Goal: Information Seeking & Learning: Check status

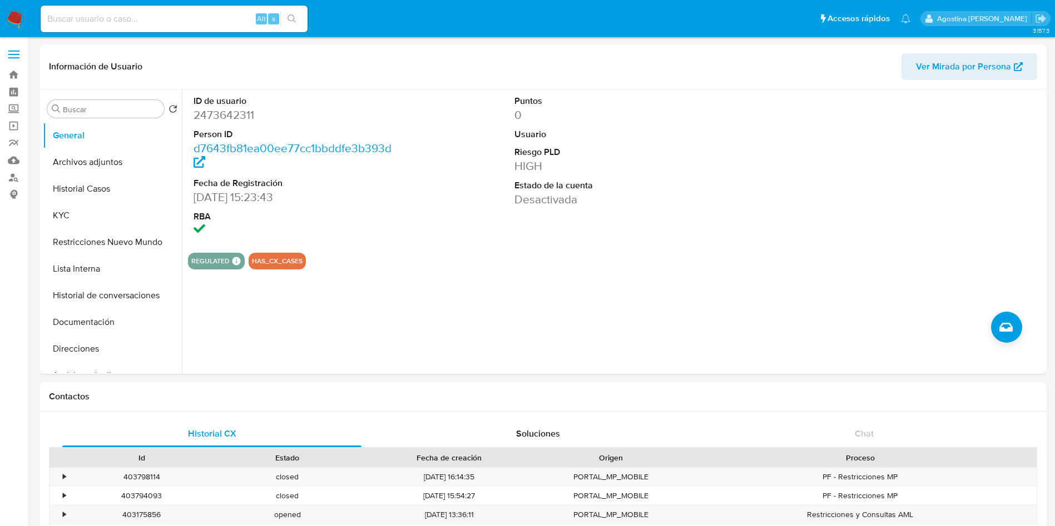
select select "10"
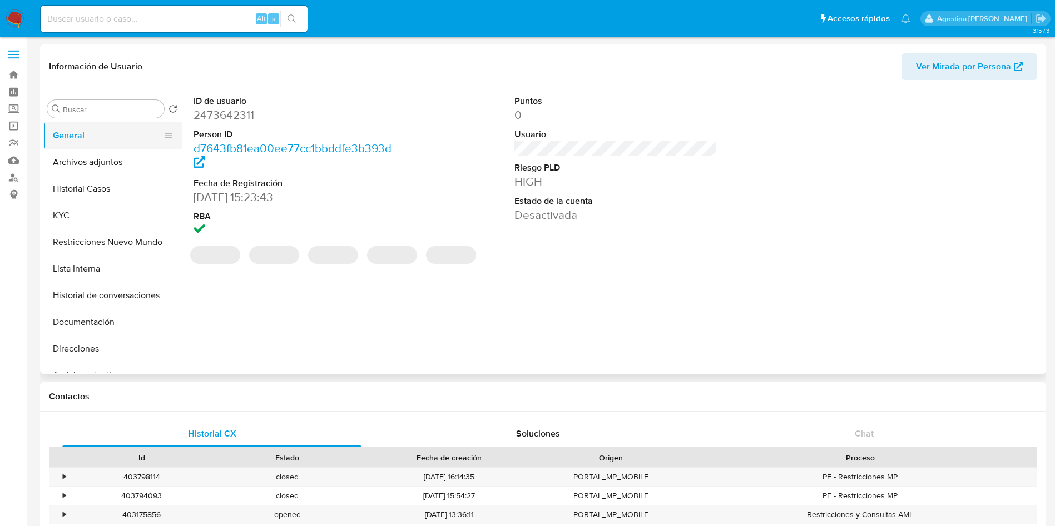
select select "10"
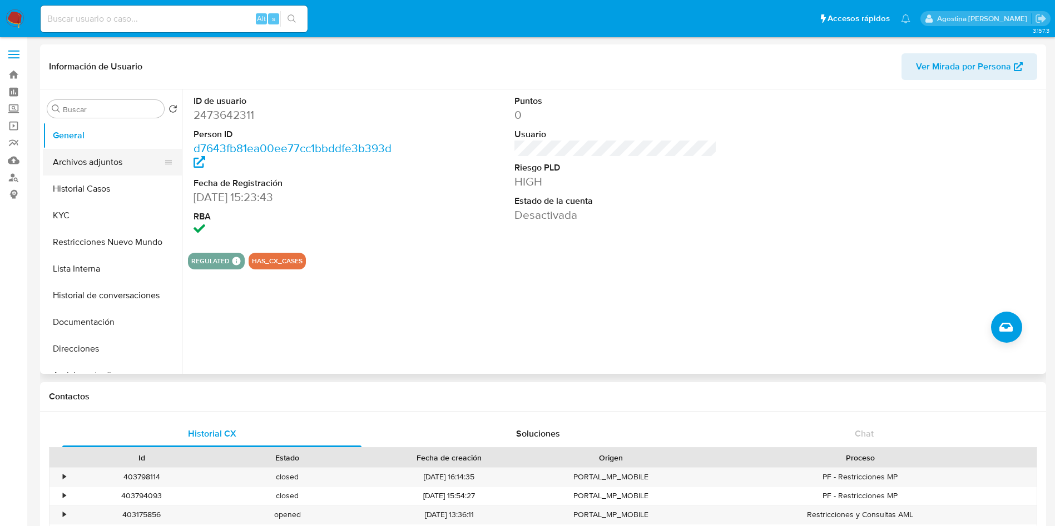
click at [67, 161] on button "Archivos adjuntos" at bounding box center [108, 162] width 130 height 27
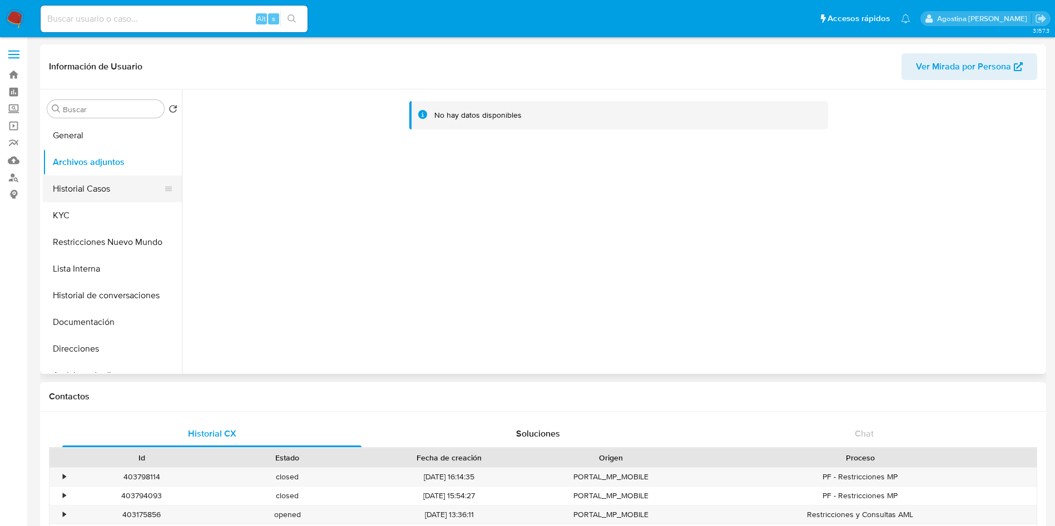
click at [92, 178] on button "Historial Casos" at bounding box center [108, 189] width 130 height 27
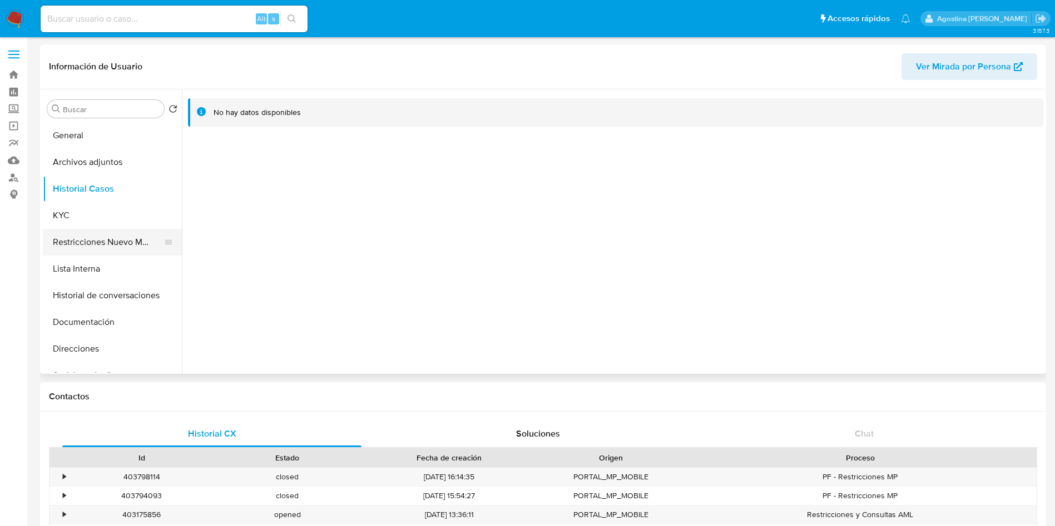
click at [121, 246] on button "Restricciones Nuevo Mundo" at bounding box center [108, 242] width 130 height 27
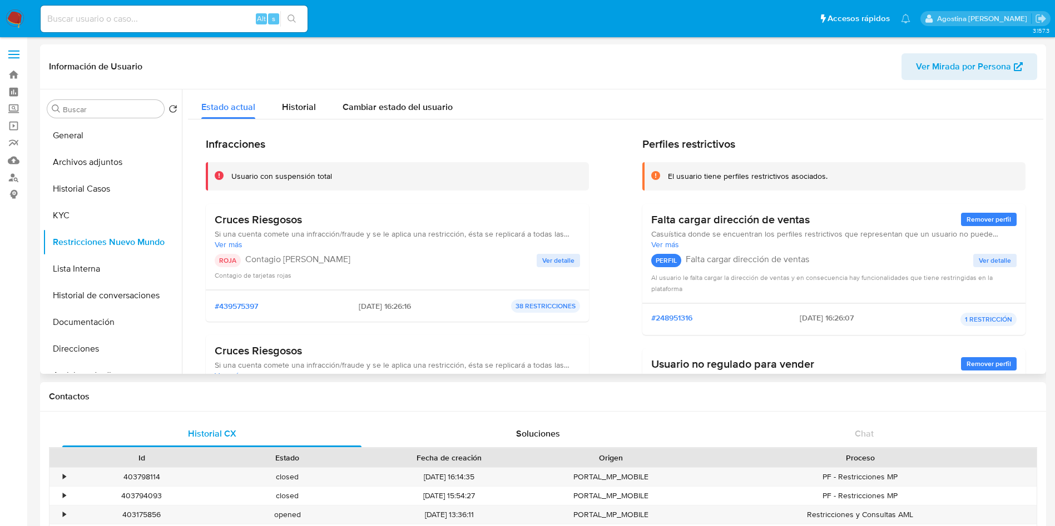
click at [556, 259] on span "Ver detalle" at bounding box center [558, 260] width 32 height 11
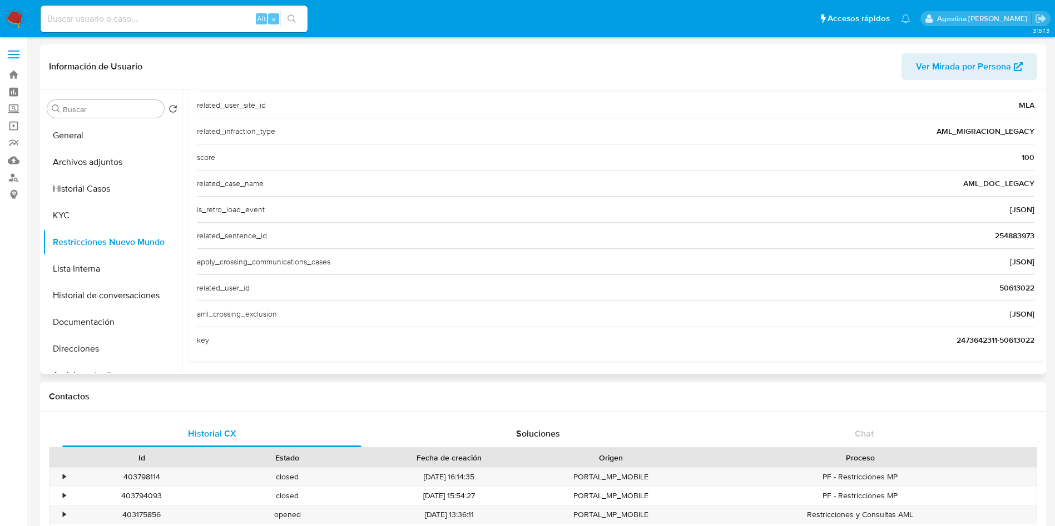
scroll to position [430, 0]
click at [1005, 284] on span "50613022" at bounding box center [1016, 285] width 35 height 11
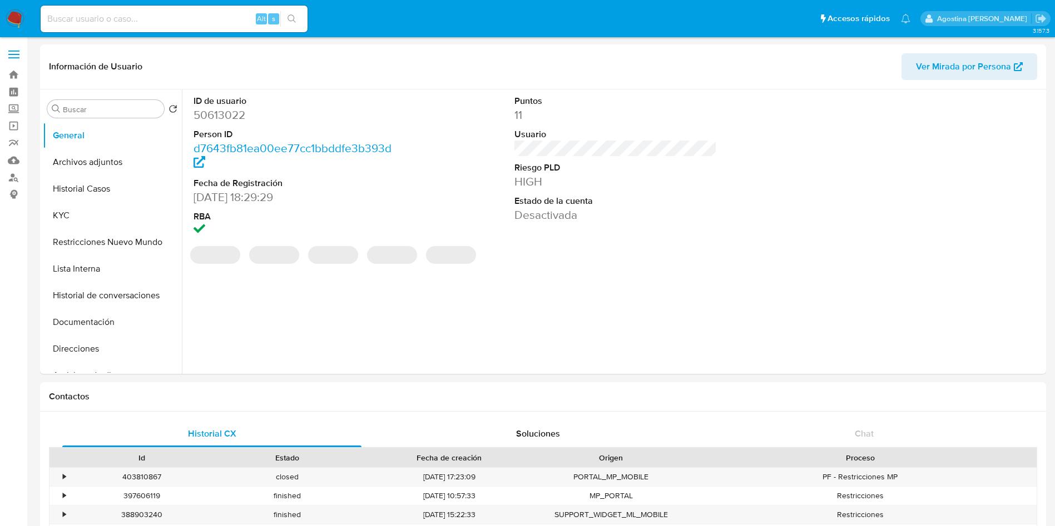
select select "10"
click at [412, 58] on header "Información de Usuario Ver Mirada por Persona" at bounding box center [543, 66] width 988 height 27
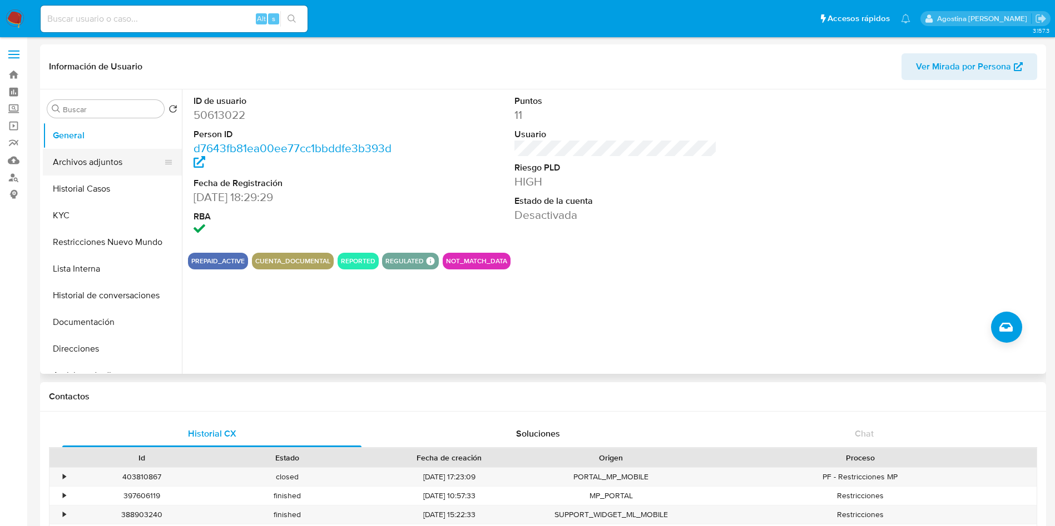
click at [125, 157] on button "Archivos adjuntos" at bounding box center [108, 162] width 130 height 27
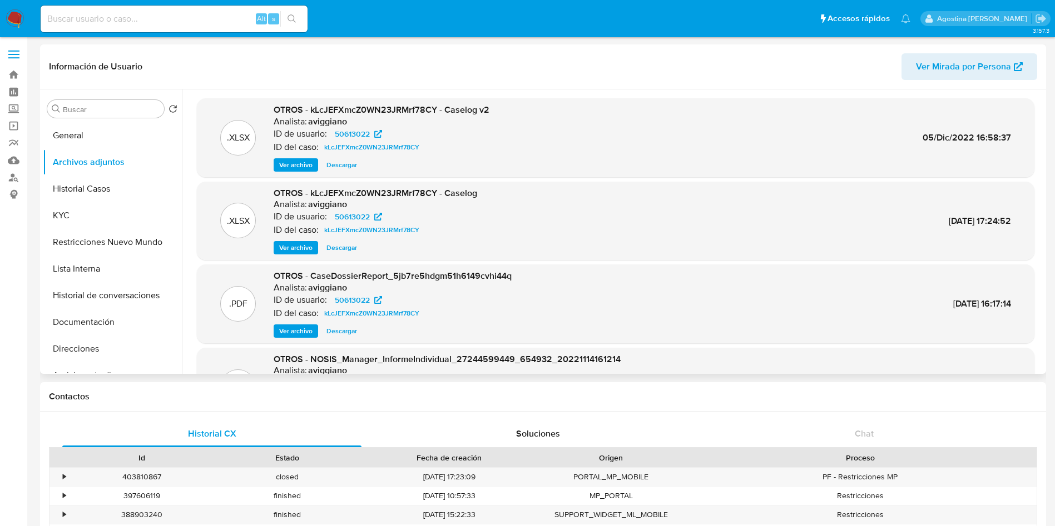
click at [306, 166] on span "Ver archivo" at bounding box center [295, 165] width 33 height 11
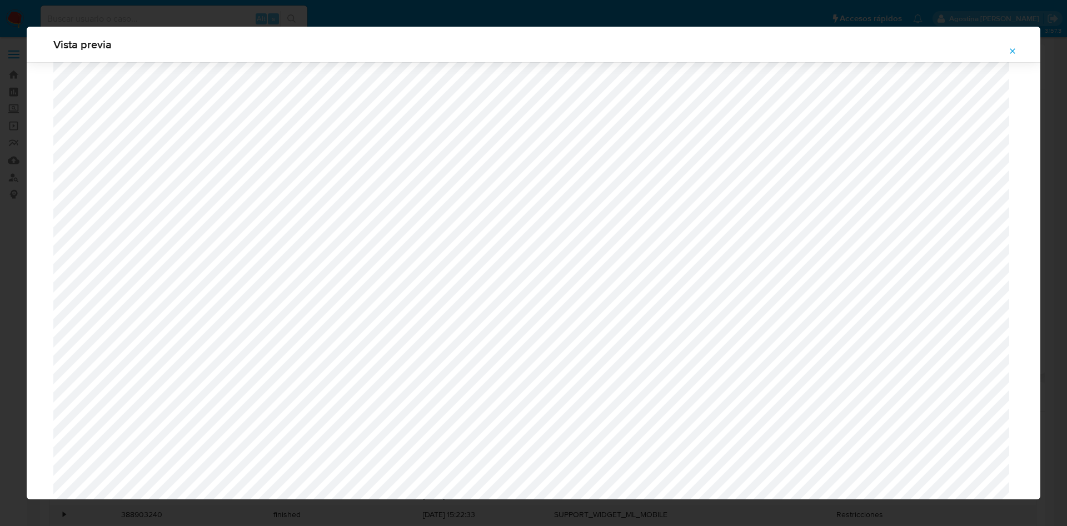
scroll to position [562, 0]
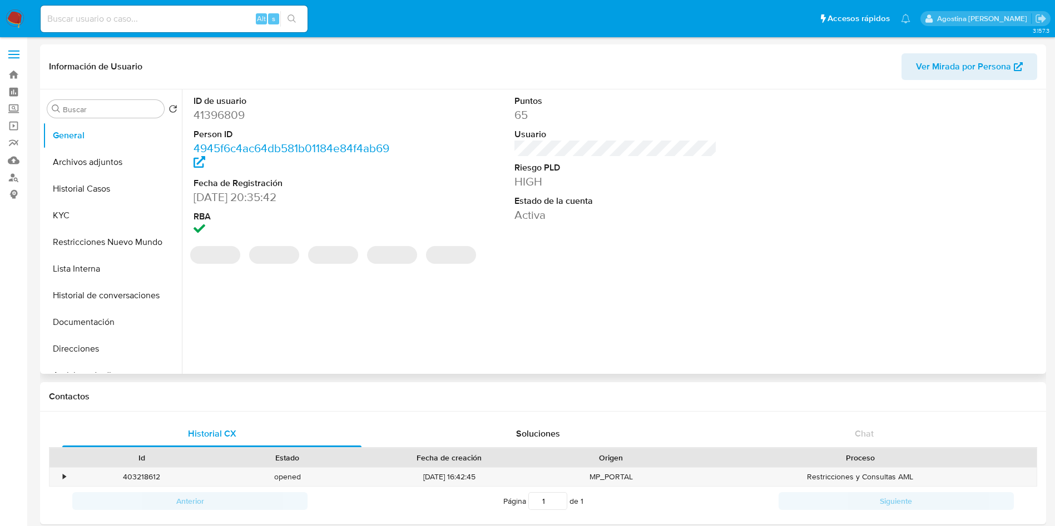
select select "10"
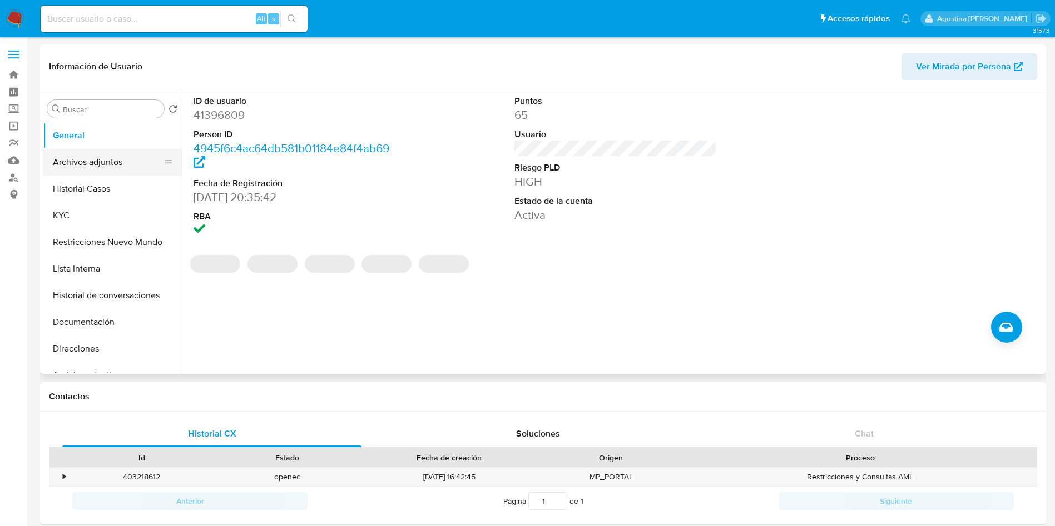
click at [106, 158] on button "Archivos adjuntos" at bounding box center [108, 162] width 130 height 27
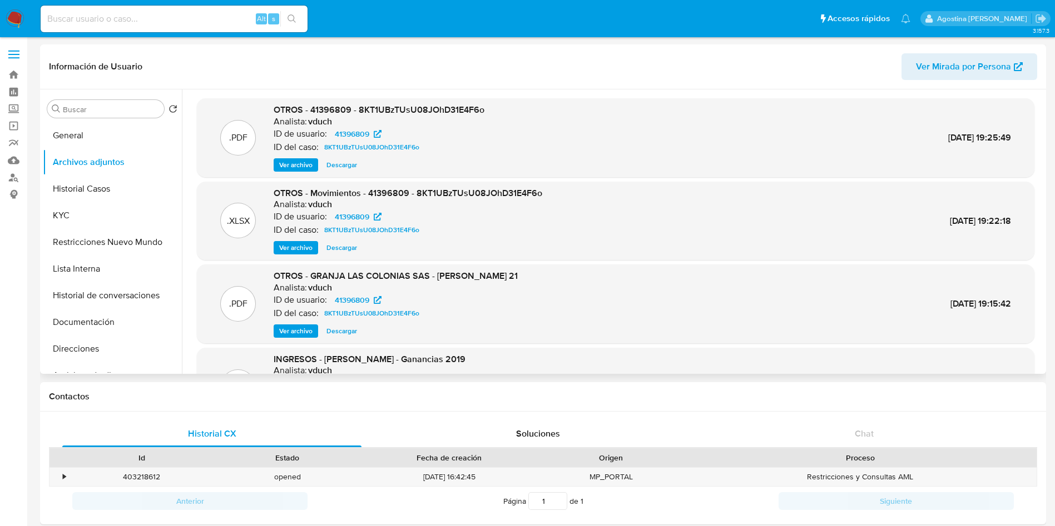
click at [304, 164] on span "Ver archivo" at bounding box center [295, 165] width 33 height 11
click at [371, 150] on span "8KT1UBzTUsU08JOhD31E4F6o" at bounding box center [371, 147] width 95 height 13
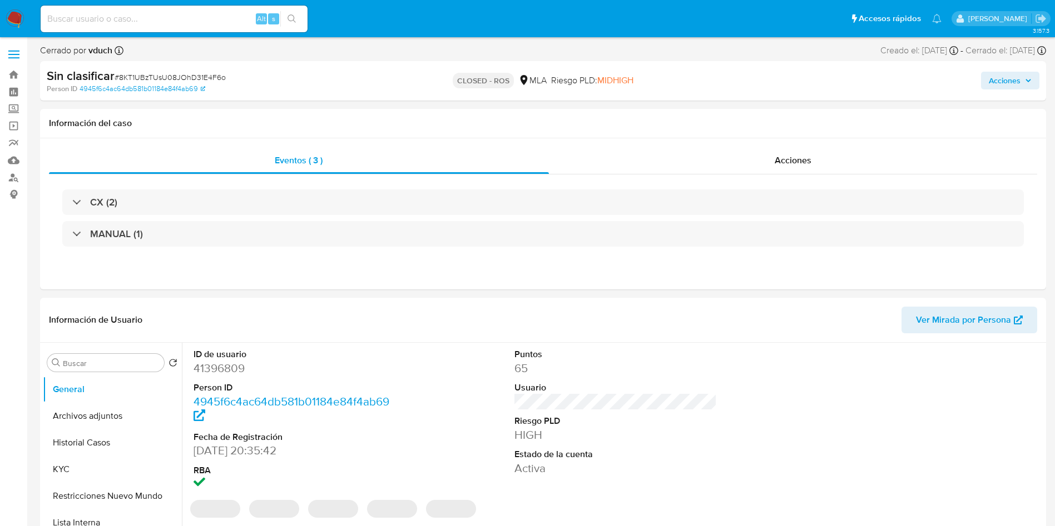
select select "10"
click at [647, 163] on div "Acciones" at bounding box center [793, 160] width 489 height 27
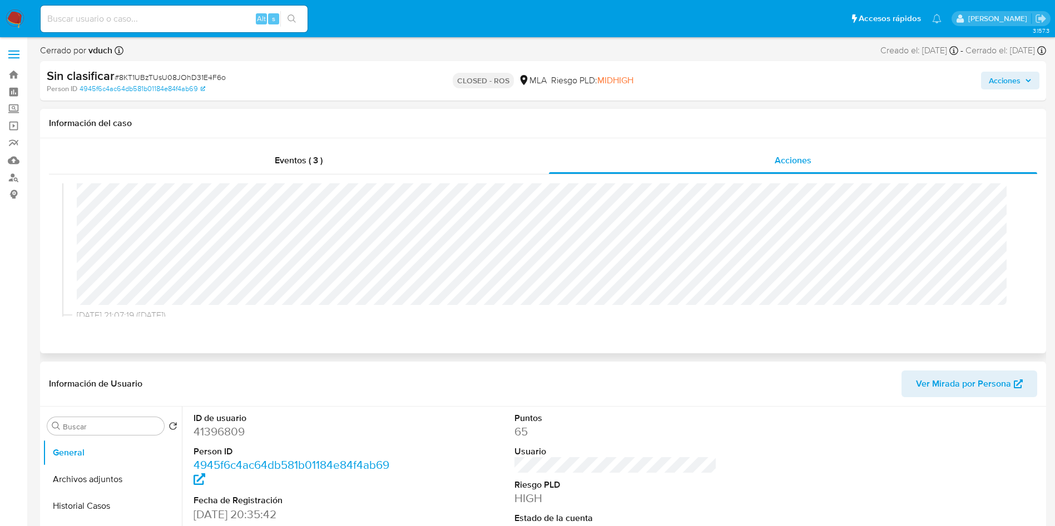
scroll to position [83, 0]
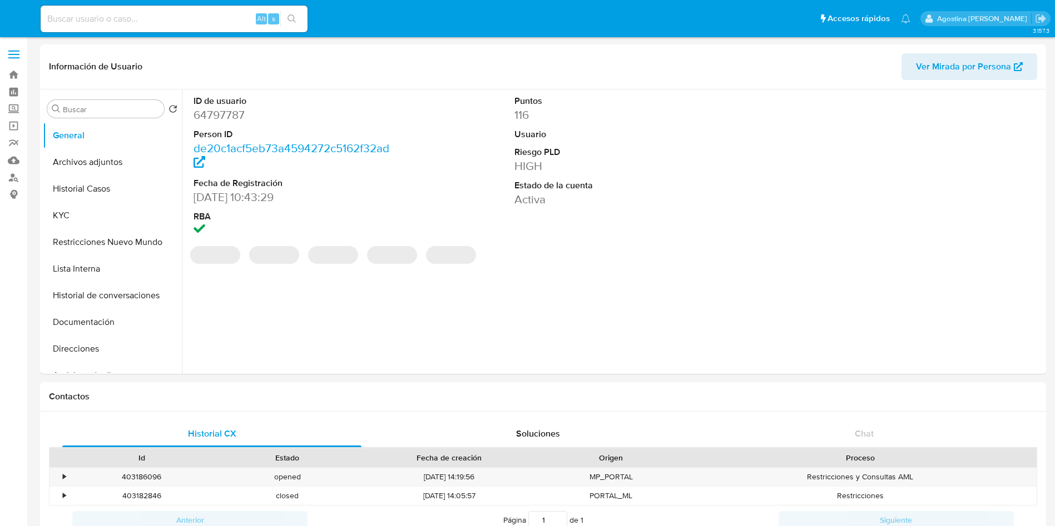
select select "10"
